Goal: Task Accomplishment & Management: Manage account settings

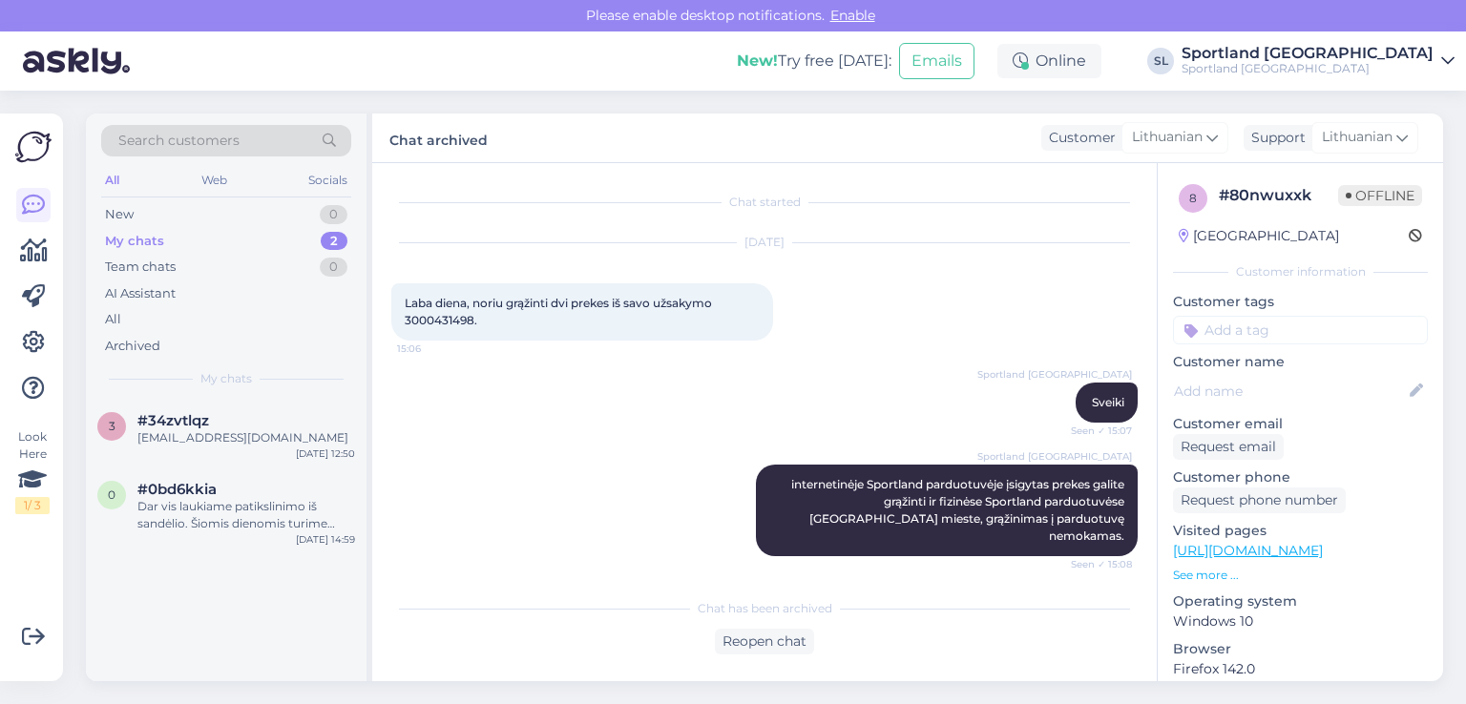
click at [237, 437] on div "[EMAIL_ADDRESS][DOMAIN_NAME]" at bounding box center [246, 438] width 218 height 17
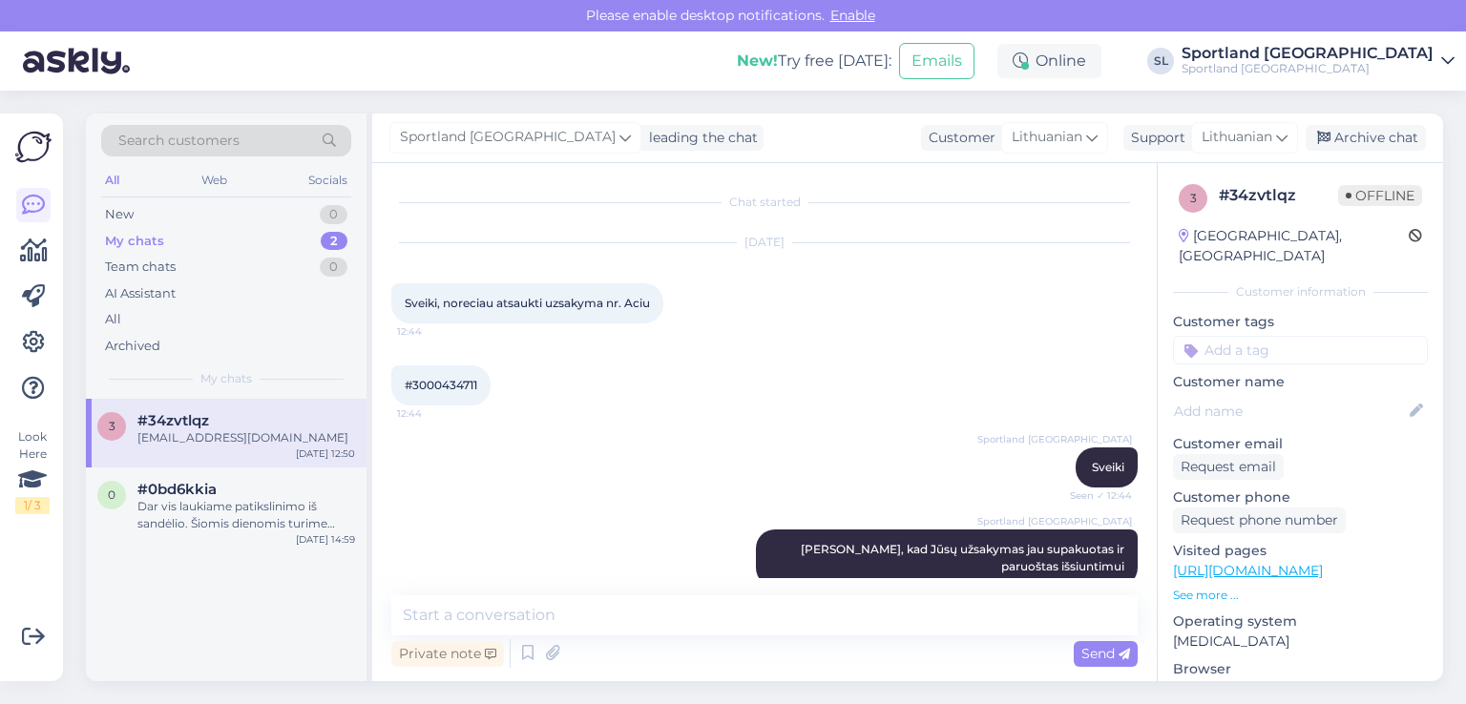
click at [445, 392] on div "#3000434711 12:44" at bounding box center [440, 386] width 99 height 40
copy div "3000434711 12:44"
click at [1386, 142] on div "Archive chat" at bounding box center [1366, 138] width 120 height 26
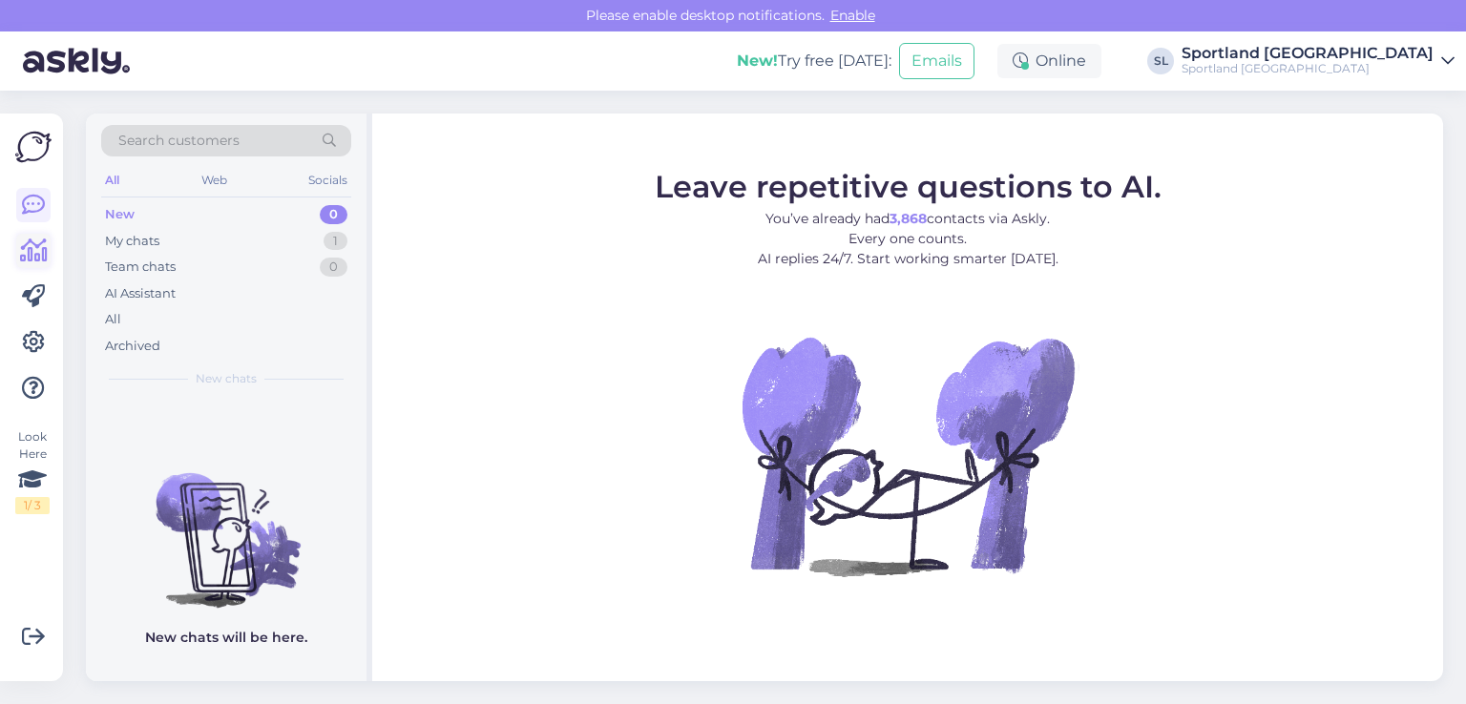
click at [42, 261] on icon at bounding box center [34, 251] width 28 height 23
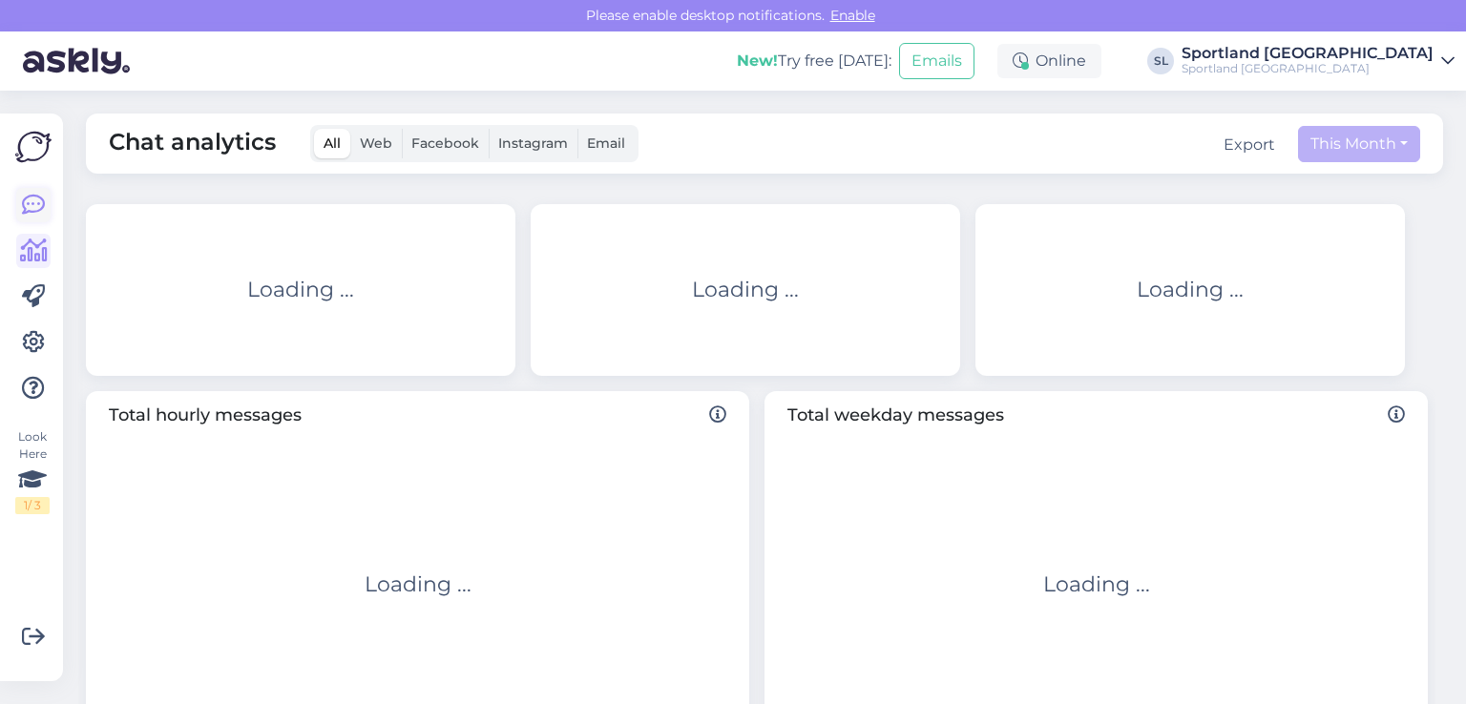
click at [34, 210] on icon at bounding box center [33, 205] width 23 height 23
